Goal: Task Accomplishment & Management: Manage account settings

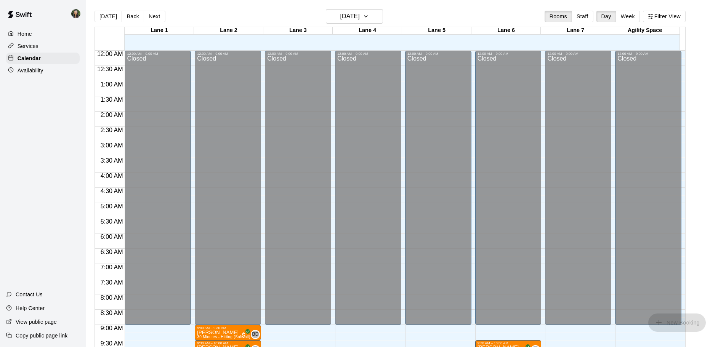
scroll to position [400, 0]
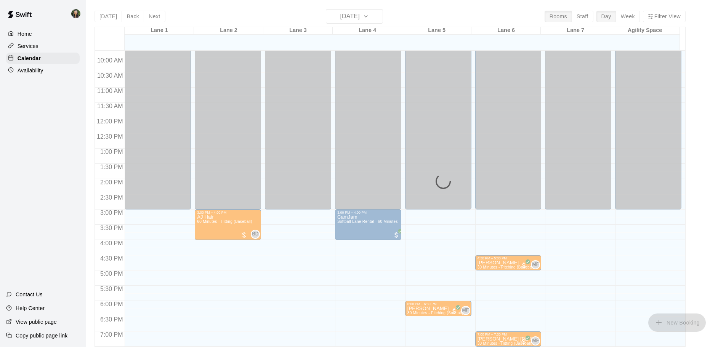
scroll to position [337, 0]
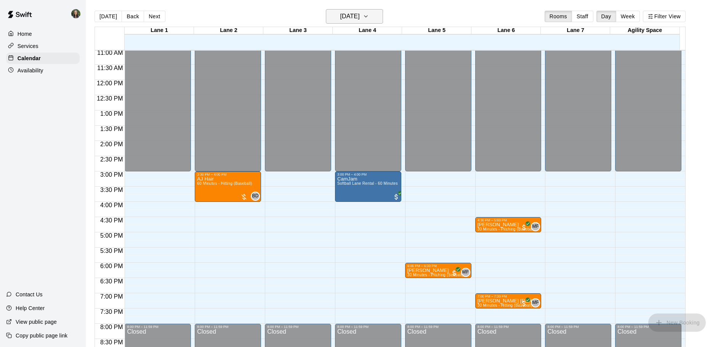
click at [360, 16] on h6 "[DATE]" at bounding box center [349, 16] width 19 height 11
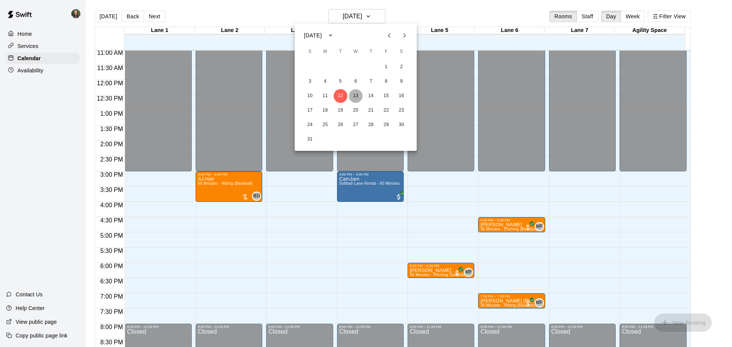
click at [357, 96] on button "13" at bounding box center [356, 96] width 14 height 14
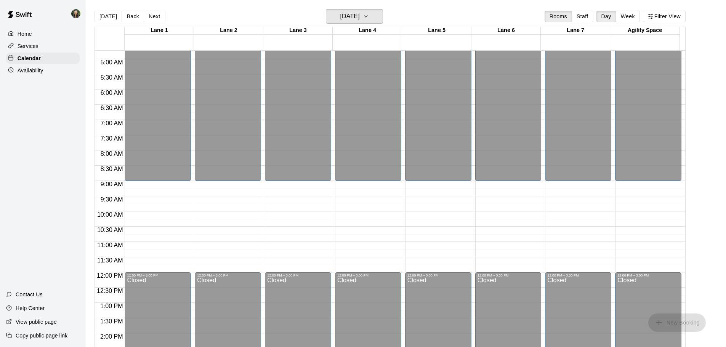
scroll to position [299, 0]
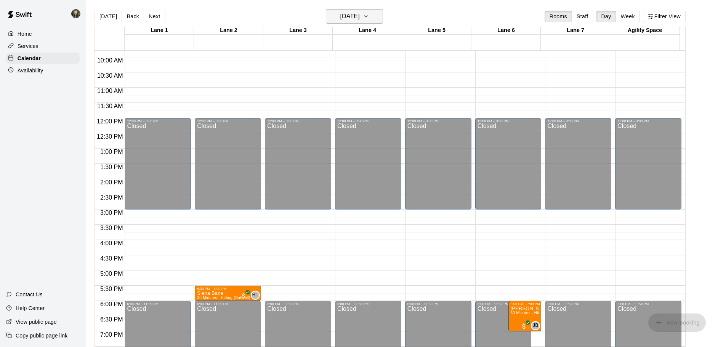
click at [360, 13] on h6 "[DATE]" at bounding box center [349, 16] width 19 height 11
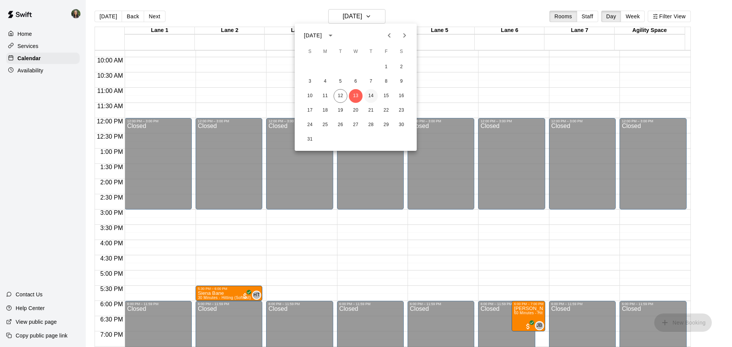
click at [373, 95] on button "14" at bounding box center [371, 96] width 14 height 14
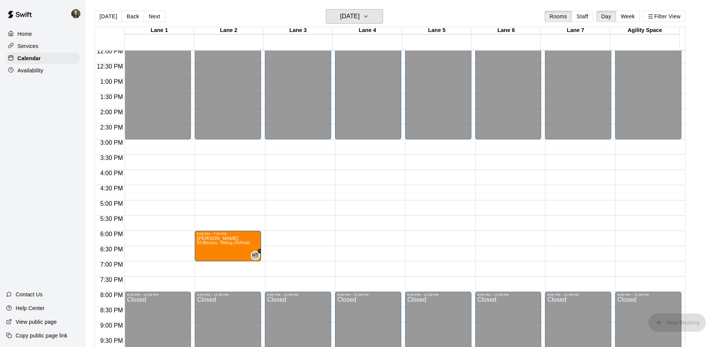
scroll to position [375, 0]
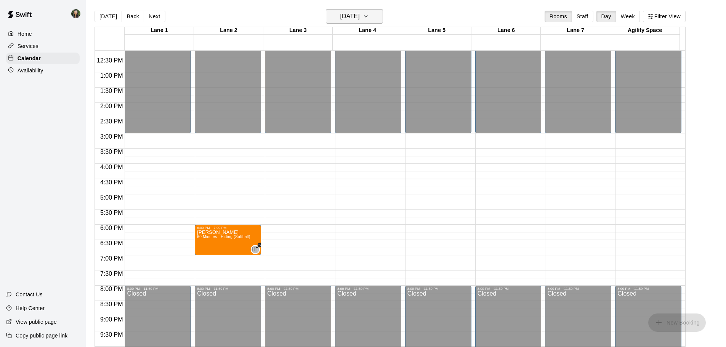
click at [369, 16] on icon "button" at bounding box center [366, 16] width 6 height 9
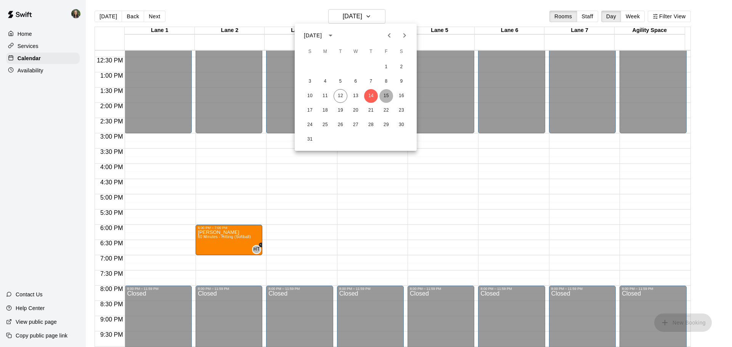
click at [388, 95] on button "15" at bounding box center [386, 96] width 14 height 14
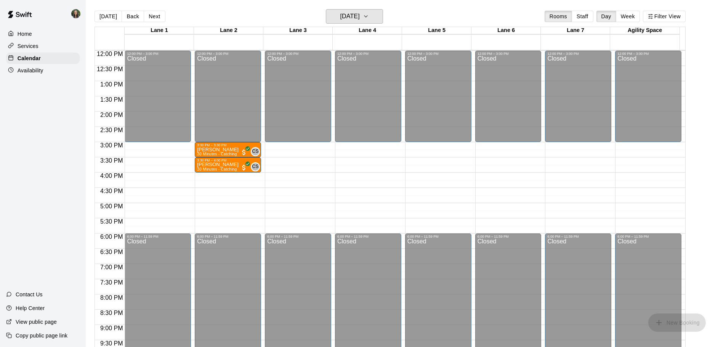
scroll to position [427, 0]
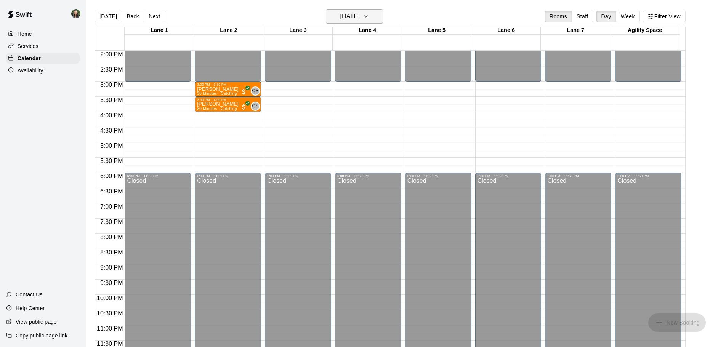
click at [372, 12] on button "[DATE]" at bounding box center [354, 16] width 57 height 14
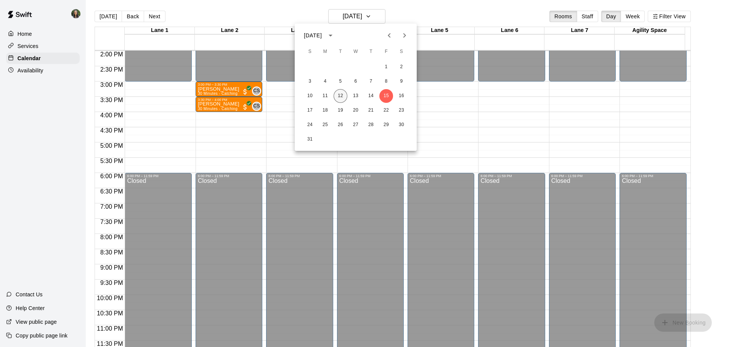
click at [339, 98] on button "12" at bounding box center [341, 96] width 14 height 14
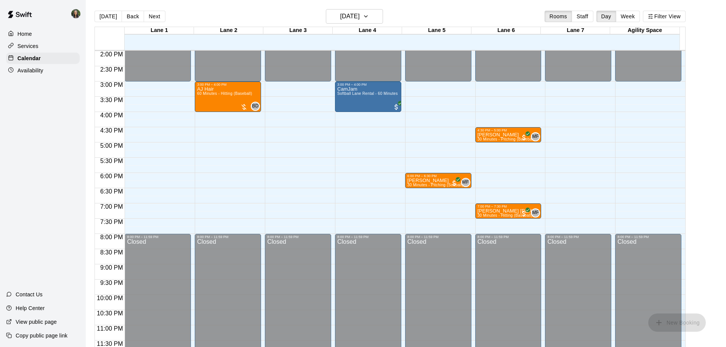
click at [40, 72] on p "Availability" at bounding box center [31, 71] width 26 height 8
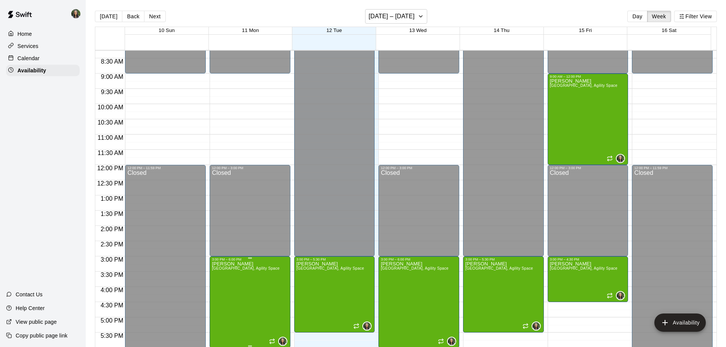
scroll to position [364, 0]
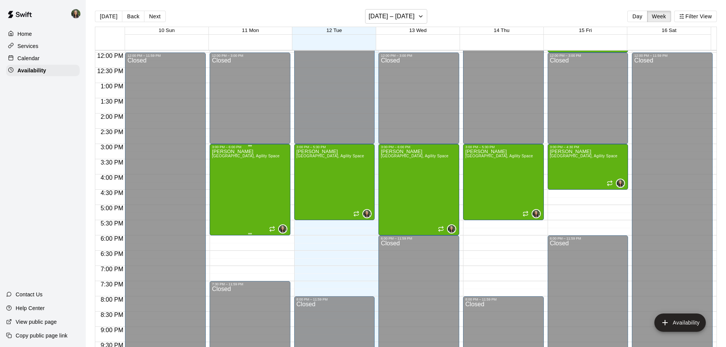
click at [240, 190] on div "[PERSON_NAME][GEOGRAPHIC_DATA][PERSON_NAME][PERSON_NAME][PERSON_NAME][PERSON_NA…" at bounding box center [246, 322] width 68 height 347
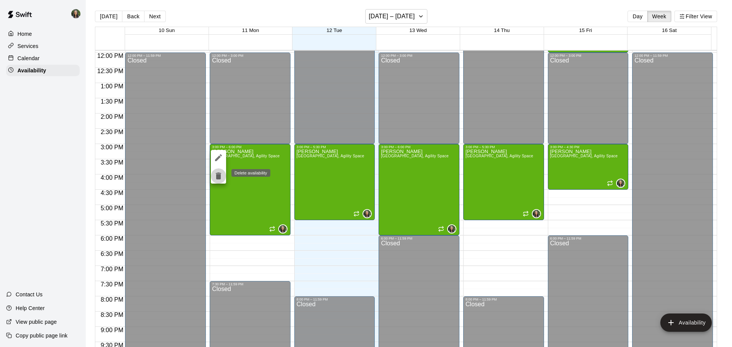
click at [217, 175] on icon "delete" at bounding box center [218, 176] width 5 height 7
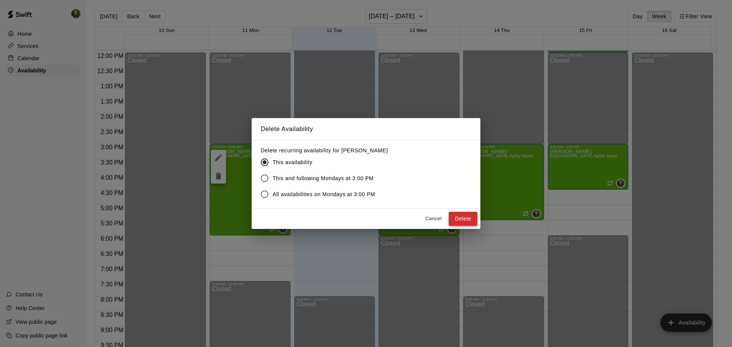
click at [469, 217] on button "Delete" at bounding box center [463, 219] width 29 height 14
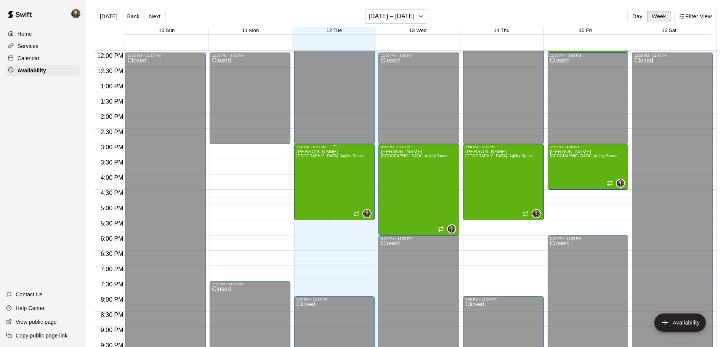
click at [331, 168] on div "[PERSON_NAME][GEOGRAPHIC_DATA][PERSON_NAME][PERSON_NAME][PERSON_NAME][PERSON_NA…" at bounding box center [331, 322] width 68 height 347
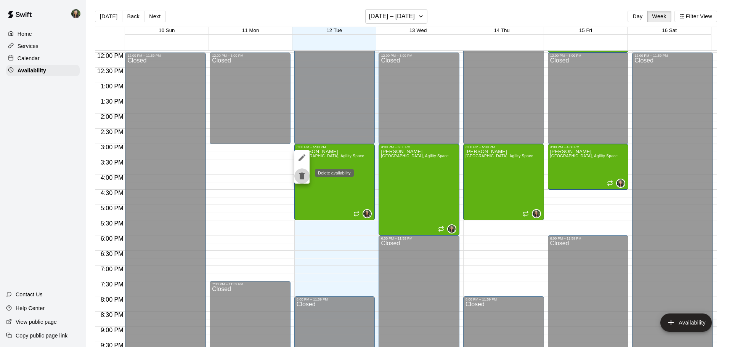
click at [300, 178] on icon "delete" at bounding box center [301, 176] width 5 height 7
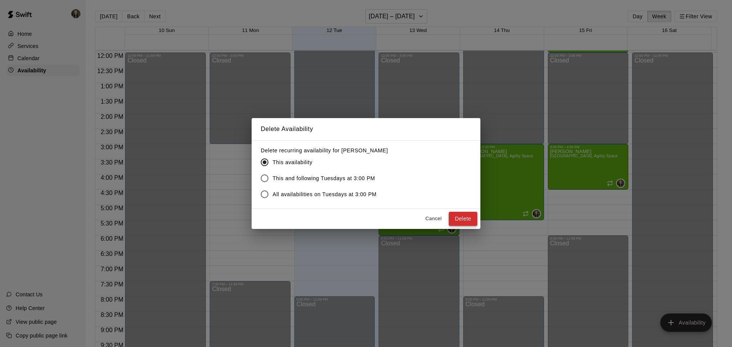
click at [465, 218] on button "Delete" at bounding box center [463, 219] width 29 height 14
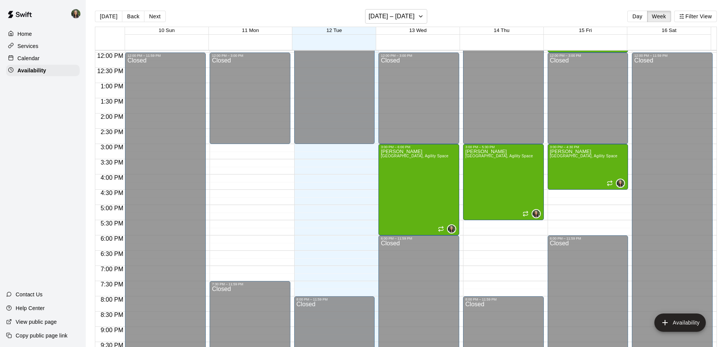
click at [243, 153] on div "12:00 AM – 9:00 AM Closed 12:00 PM – 3:00 PM Closed 7:30 PM – 11:59 PM Closed" at bounding box center [250, 53] width 81 height 732
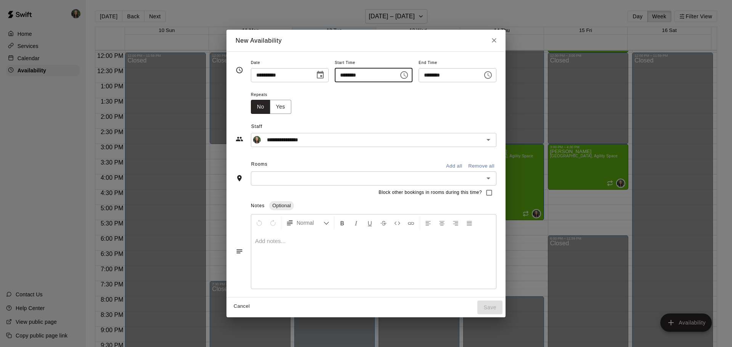
click at [348, 77] on input "********" at bounding box center [364, 75] width 59 height 14
type input "********"
click at [434, 74] on input "********" at bounding box center [448, 75] width 59 height 14
type input "********"
click at [466, 164] on button "Add all" at bounding box center [454, 167] width 24 height 12
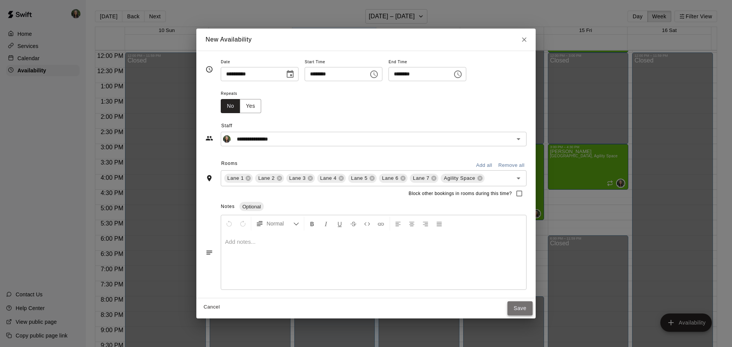
click at [528, 312] on button "Save" at bounding box center [519, 309] width 25 height 14
